Goal: Transaction & Acquisition: Purchase product/service

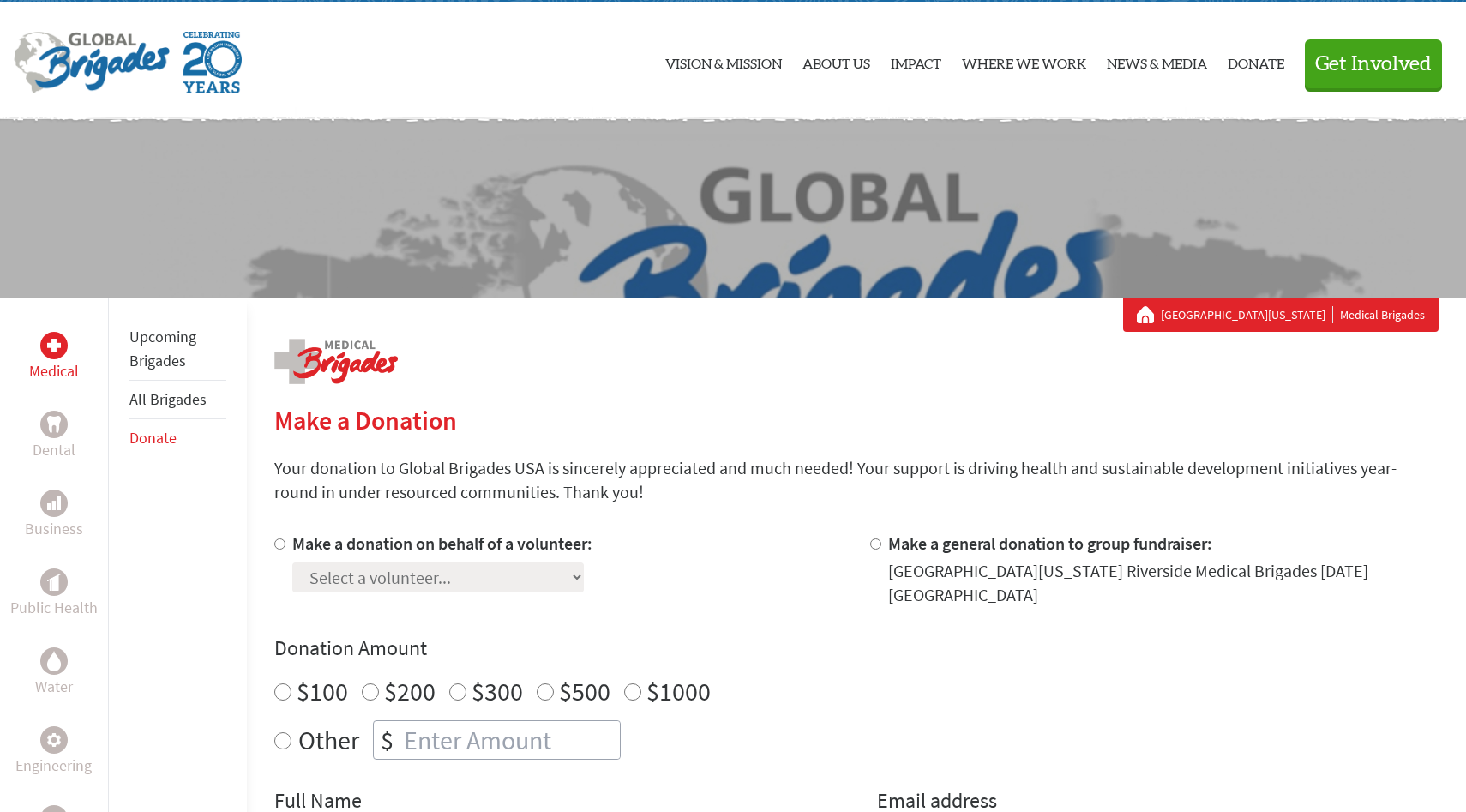
scroll to position [142, 0]
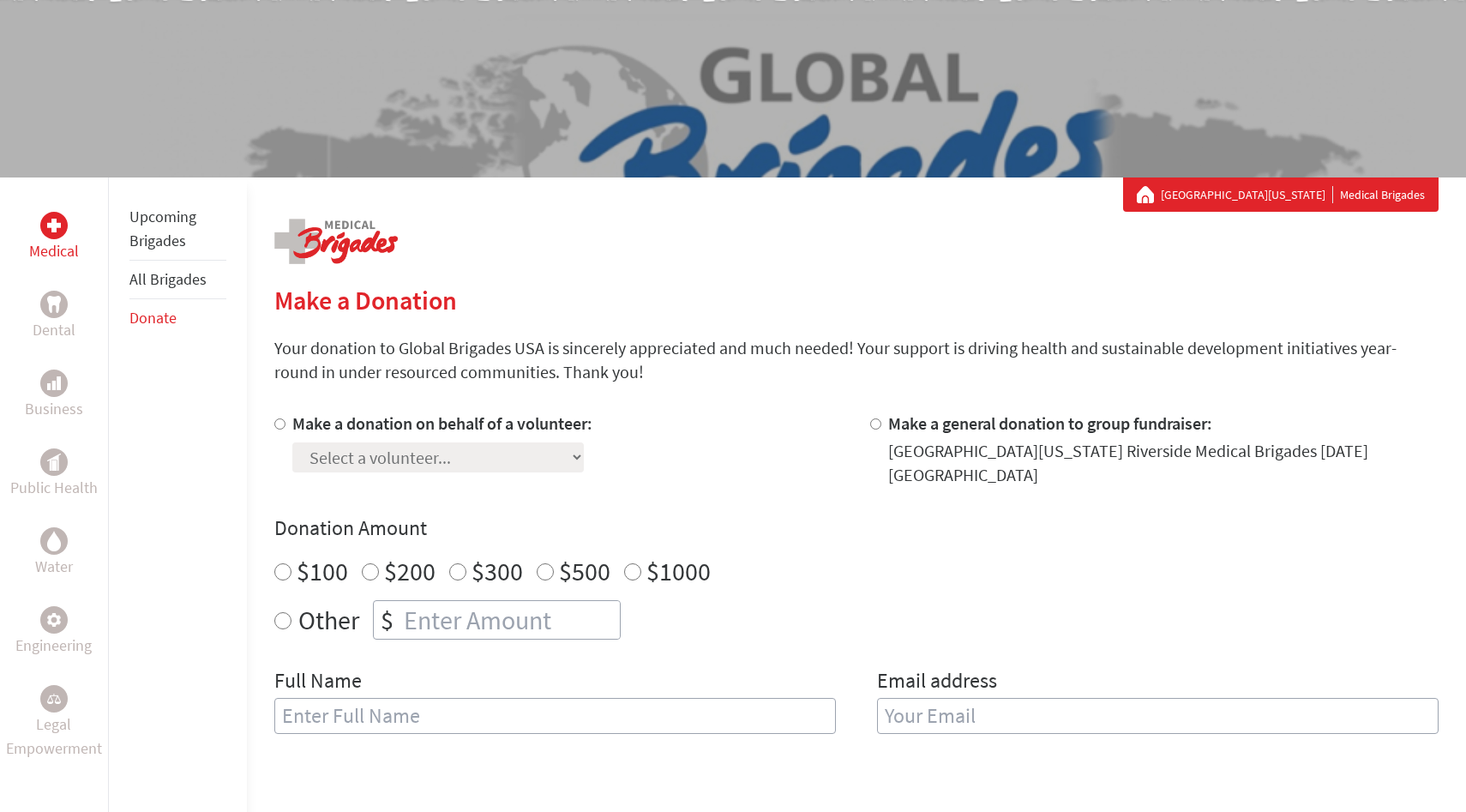
click at [176, 284] on link "All Brigades" at bounding box center [168, 279] width 78 height 20
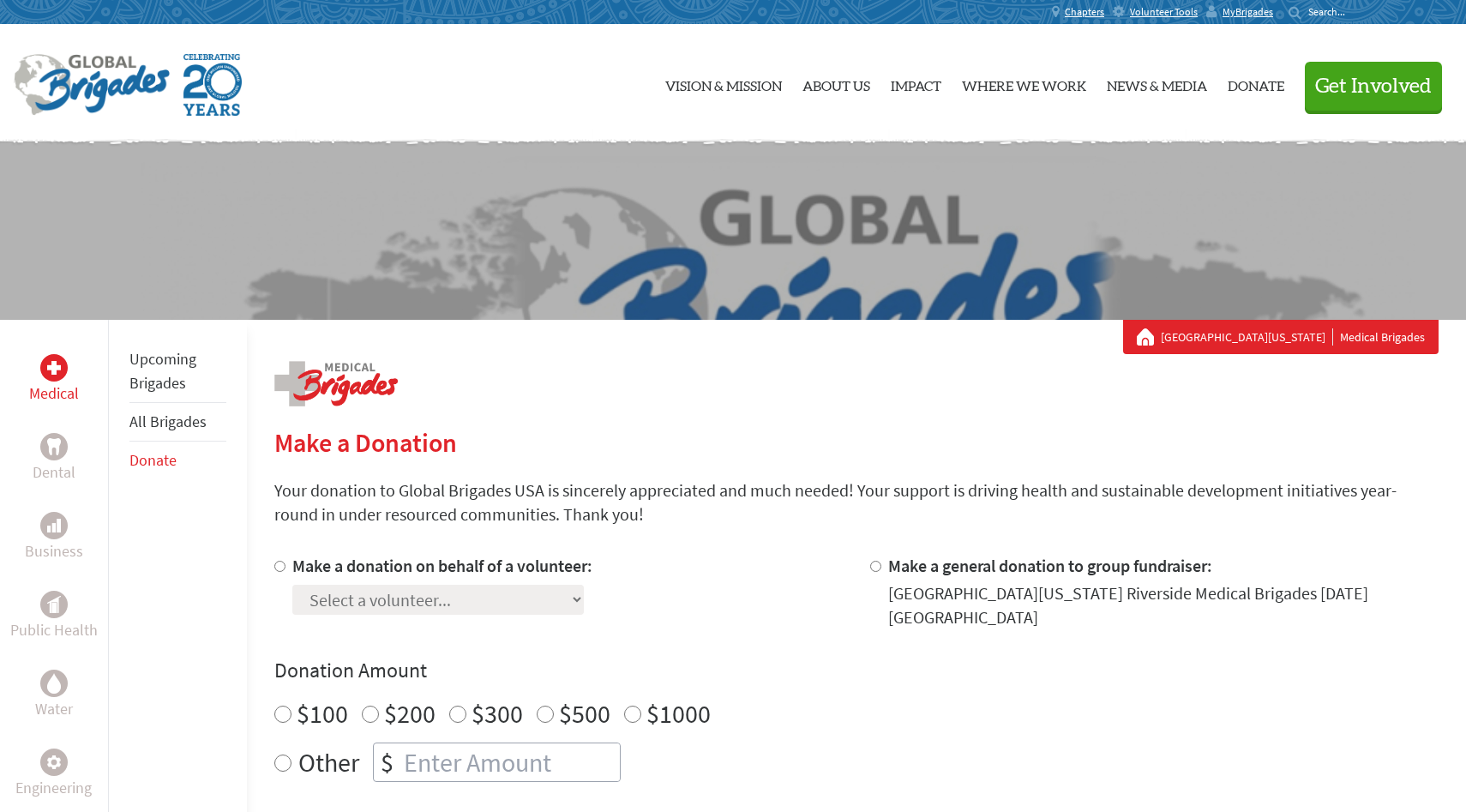
click at [151, 459] on link "Donate" at bounding box center [152, 460] width 47 height 20
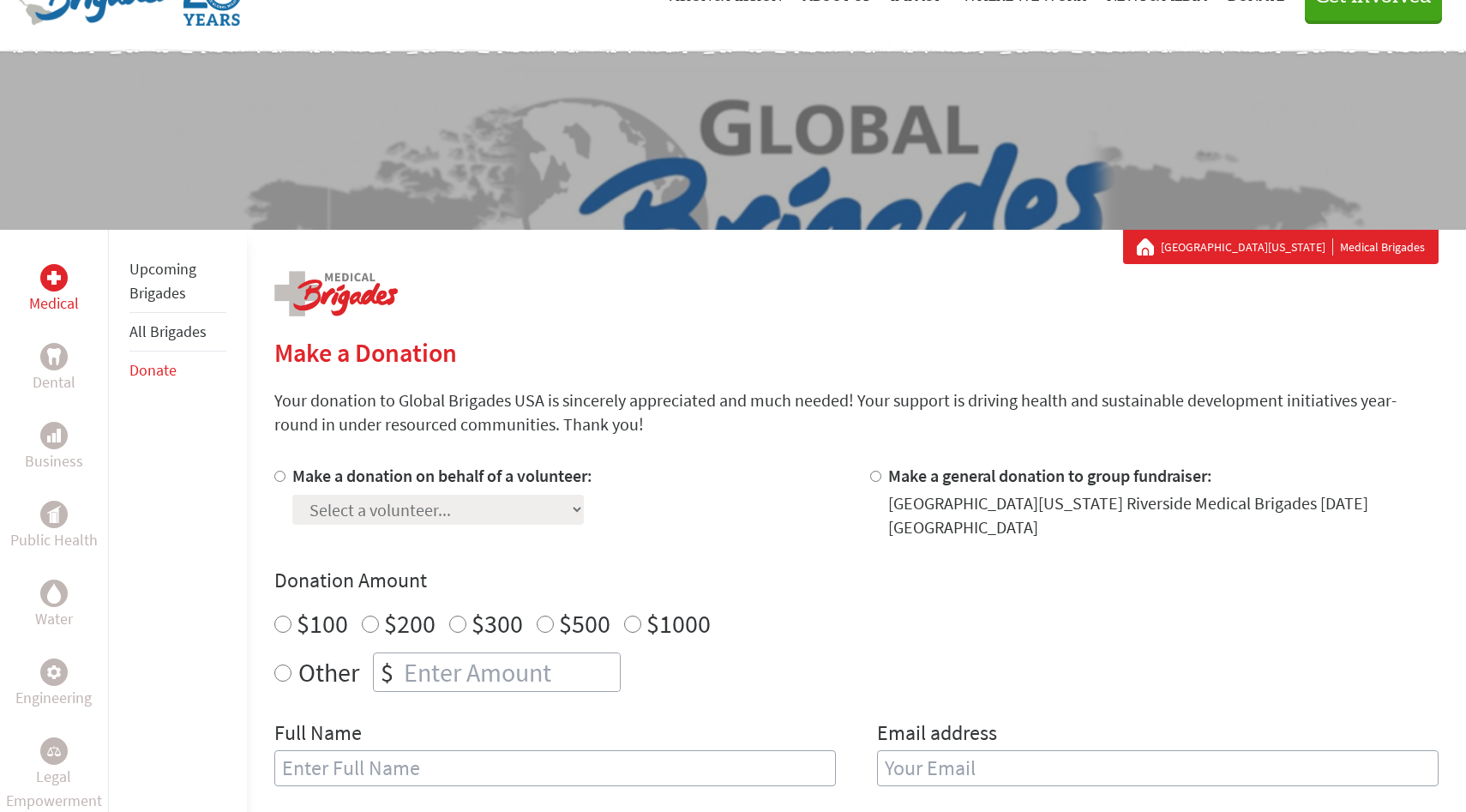
scroll to position [214, 0]
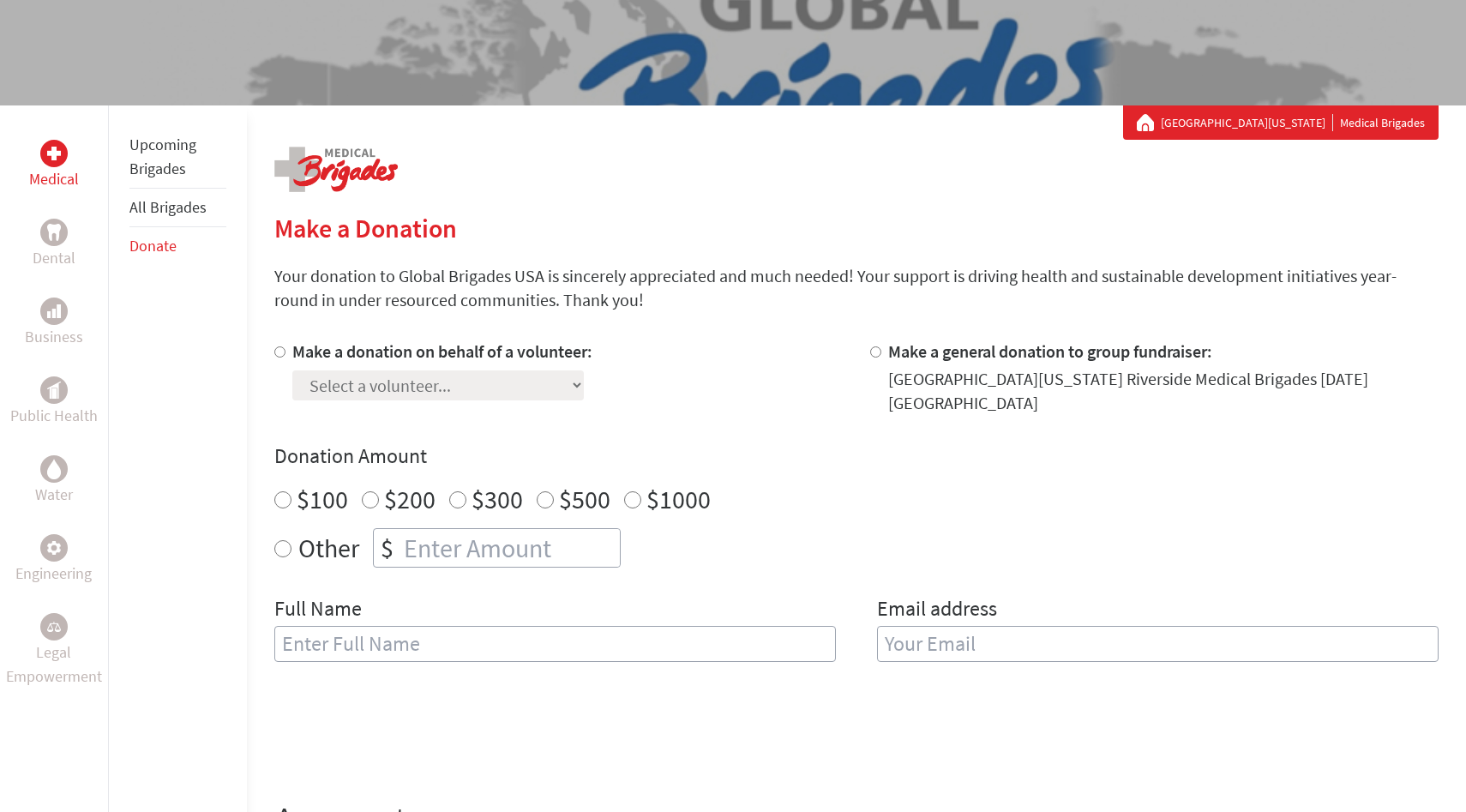
click at [375, 361] on label "Make a donation on behalf of a volunteer:" at bounding box center [442, 351] width 300 height 22
click at [286, 357] on input "Make a donation on behalf of a volunteer:" at bounding box center [280, 351] width 11 height 11
radio input "true"
click at [332, 404] on div "Make a donation on behalf of a volunteer: Select a volunteer... [PERSON_NAME] […" at bounding box center [856, 510] width 1163 height 342
click at [332, 386] on select "Select a volunteer... [PERSON_NAME] [PERSON_NAME] [PERSON_NAME] [PERSON_NAME] […" at bounding box center [438, 385] width 292 height 30
